Goal: Task Accomplishment & Management: Complete application form

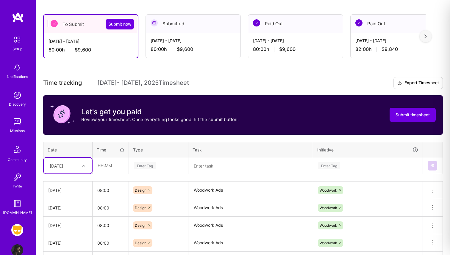
scroll to position [55, 0]
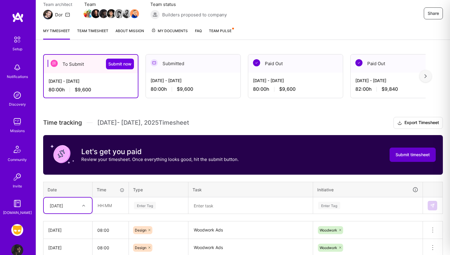
click at [399, 155] on span "Submit timesheet" at bounding box center [413, 155] width 34 height 6
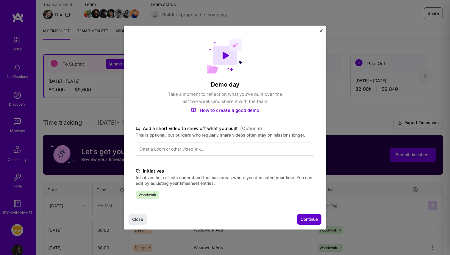
click at [304, 217] on span "Continue" at bounding box center [309, 220] width 17 height 6
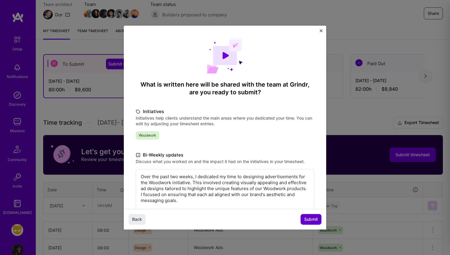
click at [306, 218] on span "Submit" at bounding box center [311, 220] width 14 height 6
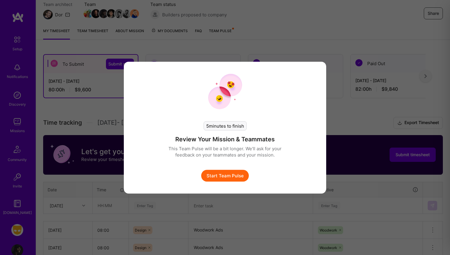
click at [239, 176] on button "Start Team Pulse" at bounding box center [225, 176] width 48 height 12
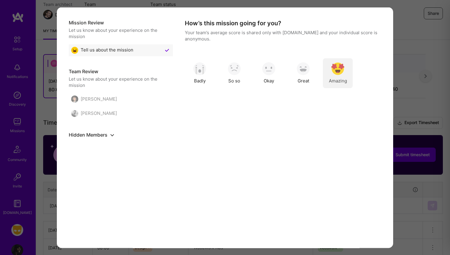
click at [337, 64] on img "modal" at bounding box center [338, 68] width 13 height 13
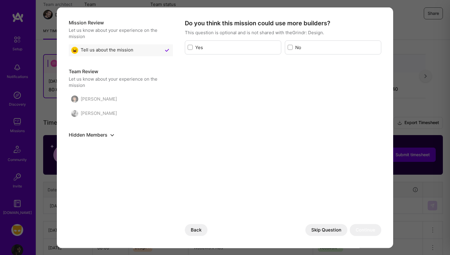
click at [293, 49] on label "modal" at bounding box center [290, 47] width 5 height 5
click at [293, 49] on input "modal" at bounding box center [291, 48] width 4 height 4
checkbox input "true"
click at [338, 228] on button "Skip Question" at bounding box center [327, 230] width 42 height 12
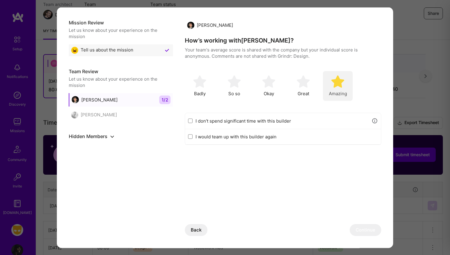
click at [340, 87] on img "modal" at bounding box center [338, 81] width 13 height 13
click at [190, 136] on input "I would team up with this builder again" at bounding box center [190, 136] width 4 height 5
checkbox input "true"
click at [363, 228] on button "Continue" at bounding box center [366, 230] width 32 height 12
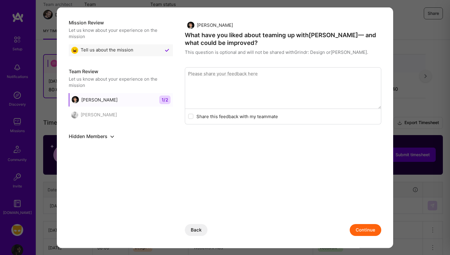
click at [363, 228] on button "Continue" at bounding box center [366, 230] width 32 height 12
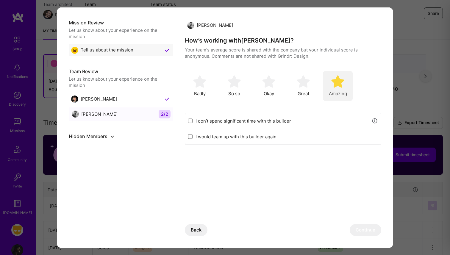
click at [337, 87] on img "modal" at bounding box center [338, 81] width 13 height 13
click at [190, 135] on input "I would team up with this builder again" at bounding box center [190, 136] width 4 height 5
checkbox input "true"
click at [361, 232] on button "Continue" at bounding box center [366, 230] width 32 height 12
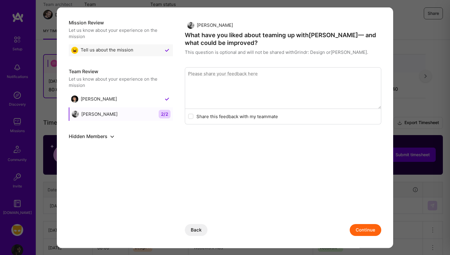
click at [363, 228] on button "Continue" at bounding box center [366, 230] width 32 height 12
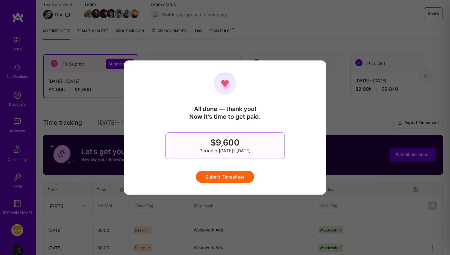
click at [237, 175] on button "Submit Timesheet" at bounding box center [225, 177] width 58 height 12
